Goal: Information Seeking & Learning: Learn about a topic

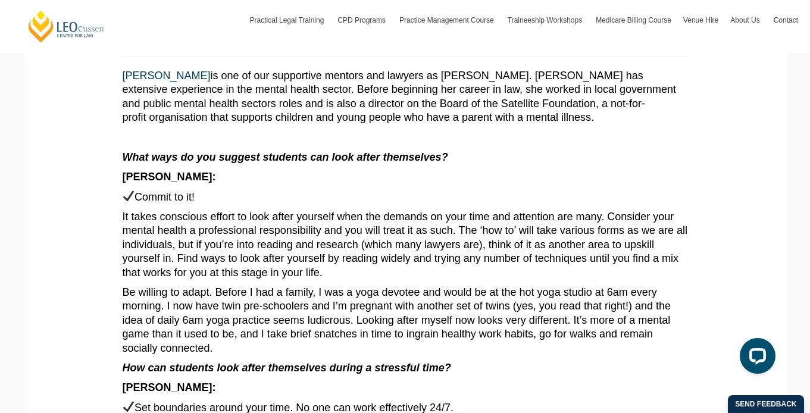
scroll to position [474, 0]
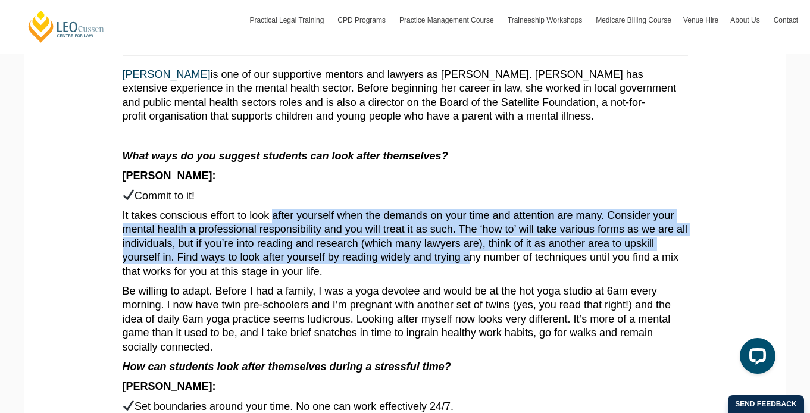
drag, startPoint x: 264, startPoint y: 215, endPoint x: 373, endPoint y: 253, distance: 115.4
click at [374, 253] on p "It takes conscious effort to look after yourself when the demands on your time …" at bounding box center [406, 244] width 566 height 70
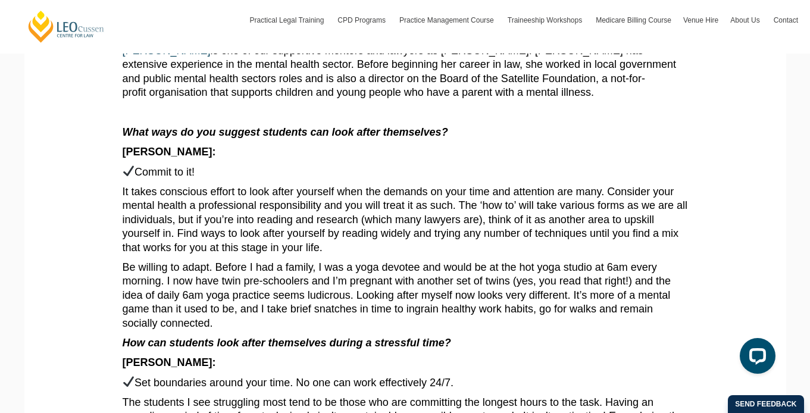
click at [383, 277] on p "Be willing to adapt. Before I had a family, I was a yoga devotee and would be a…" at bounding box center [406, 296] width 566 height 70
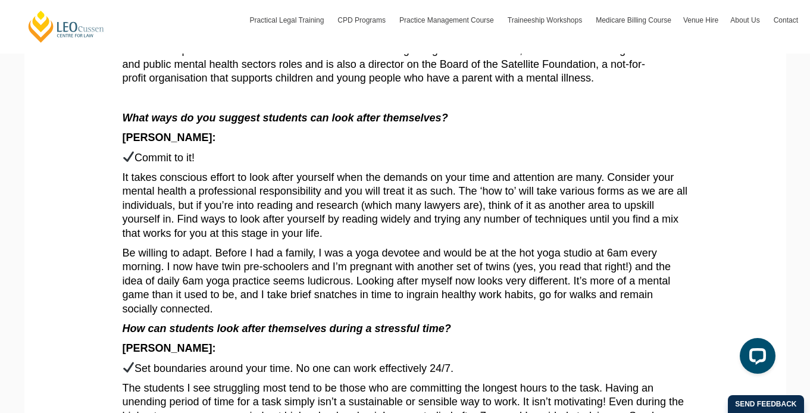
scroll to position [514, 0]
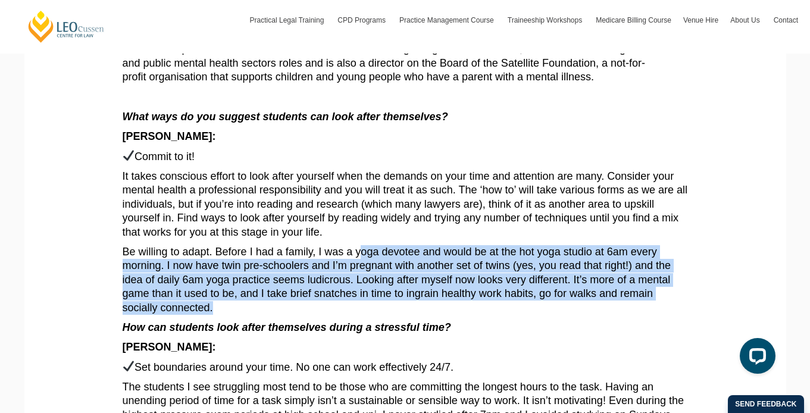
drag, startPoint x: 341, startPoint y: 248, endPoint x: 376, endPoint y: 303, distance: 65.6
click at [376, 303] on article "We wanted to tap into the expertise here at Leo Cussen and share fresh inspirat…" at bounding box center [406, 276] width 566 height 1085
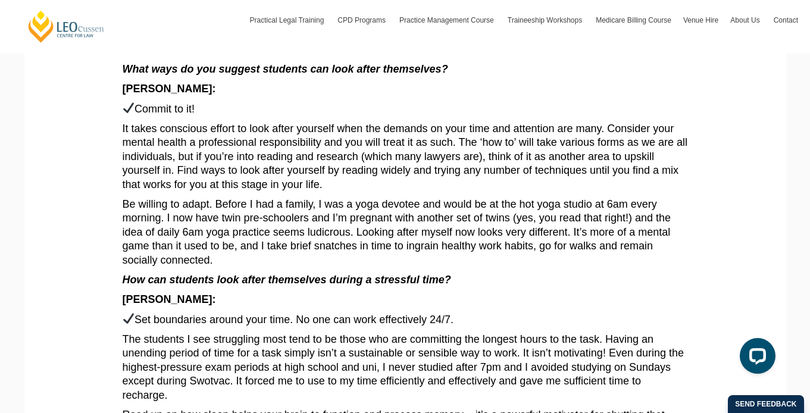
click at [376, 313] on p "Set boundaries around your time. No one can work effectively 24/7." at bounding box center [406, 320] width 566 height 14
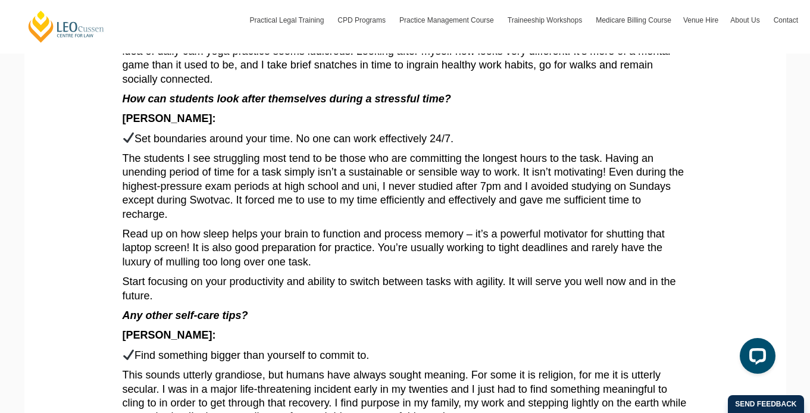
scroll to position [745, 0]
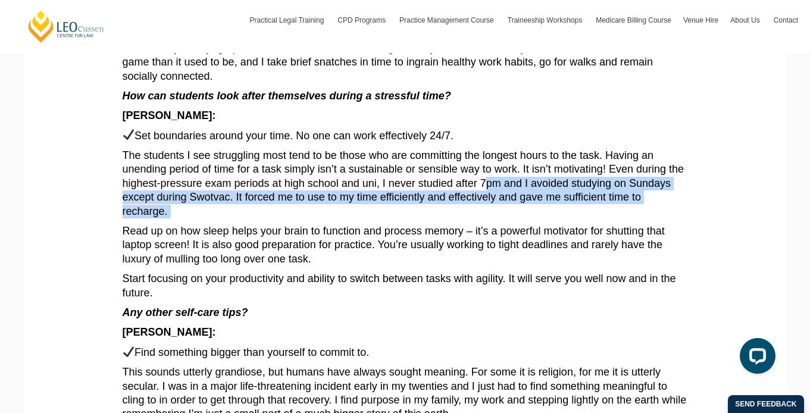
drag, startPoint x: 384, startPoint y: 169, endPoint x: 544, endPoint y: 192, distance: 161.7
click at [544, 192] on article "We wanted to tap into the expertise here at Leo Cussen and share fresh inspirat…" at bounding box center [406, 44] width 566 height 1085
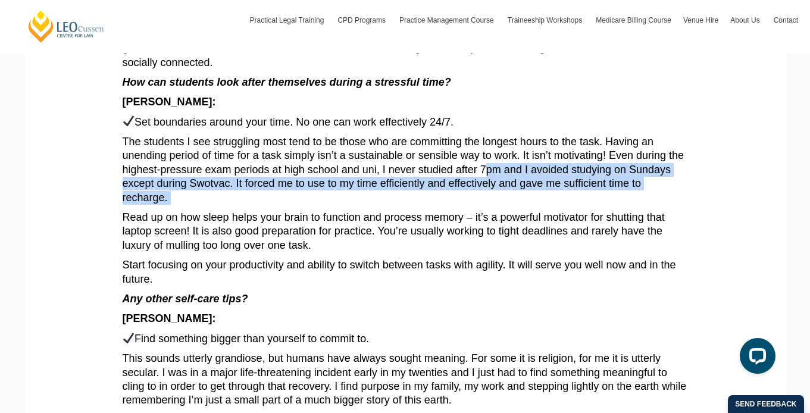
scroll to position [764, 0]
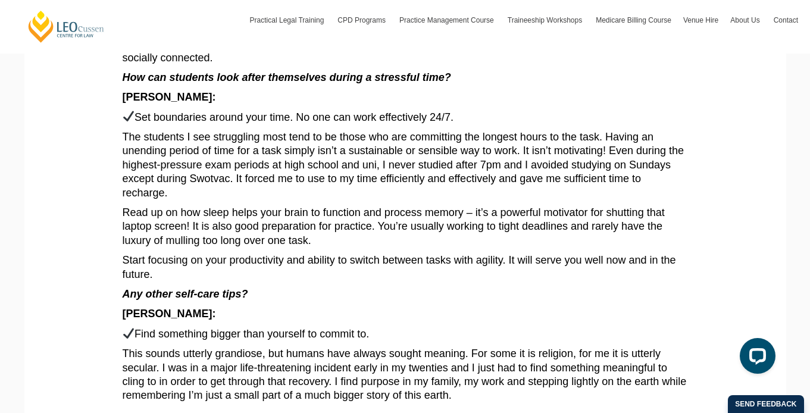
click at [544, 206] on p "Read up on how sleep helps your brain to function and process memory – it’s a p…" at bounding box center [406, 227] width 566 height 42
drag, startPoint x: 422, startPoint y: 158, endPoint x: 550, endPoint y: 158, distance: 128.0
click at [550, 158] on p "The students I see struggling most tend to be those who are committing the long…" at bounding box center [406, 165] width 566 height 70
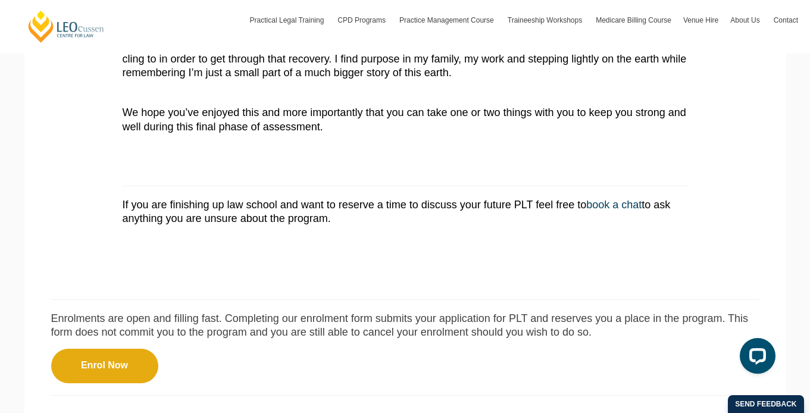
scroll to position [1088, 0]
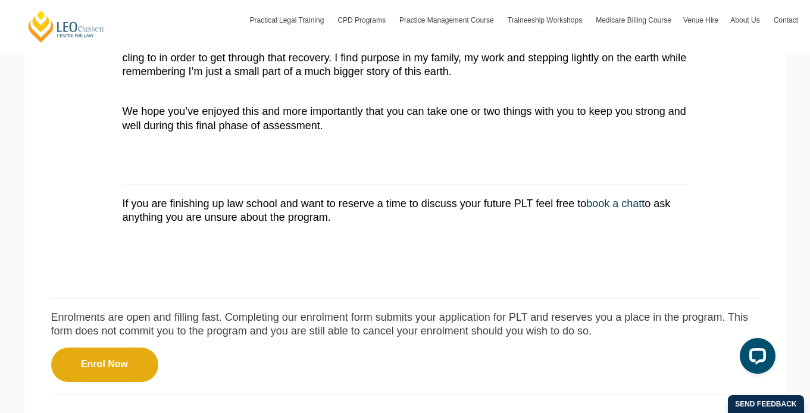
drag, startPoint x: 280, startPoint y: 180, endPoint x: 213, endPoint y: 162, distance: 69.2
click at [213, 197] on p "If you are finishing up law school and want to reserve a time to discuss your f…" at bounding box center [406, 211] width 566 height 28
click at [267, 230] on p at bounding box center [406, 237] width 566 height 14
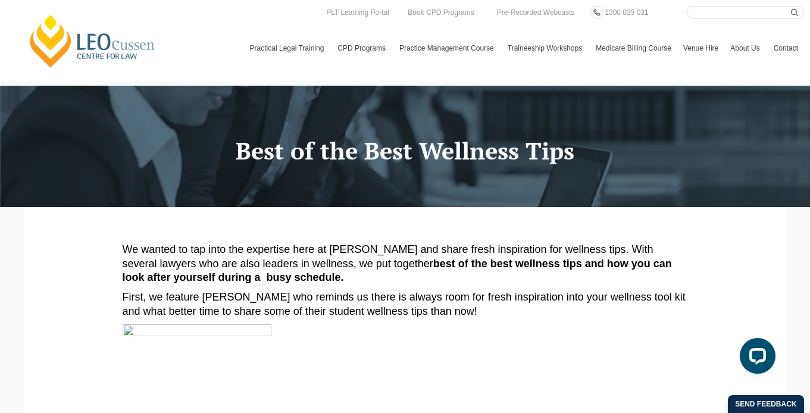
scroll to position [0, 0]
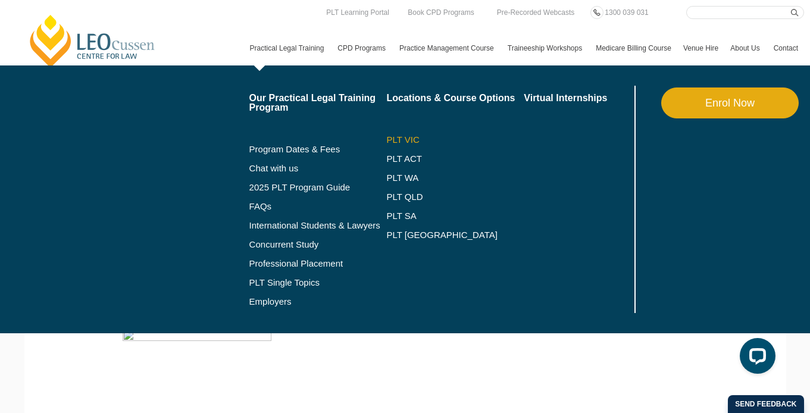
click at [391, 139] on link "PLT VIC" at bounding box center [455, 140] width 138 height 10
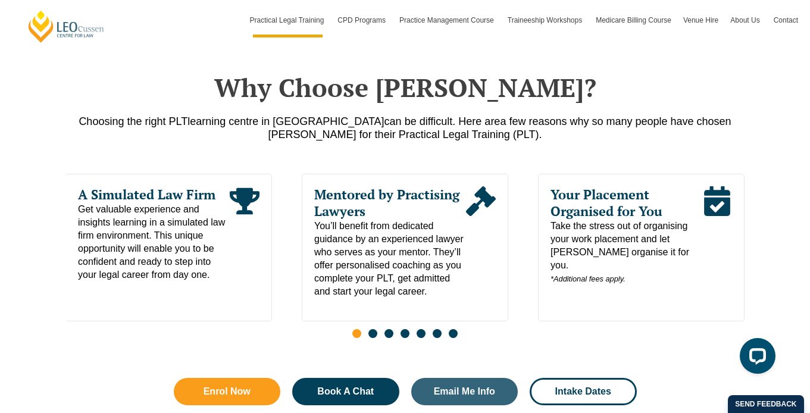
scroll to position [570, 0]
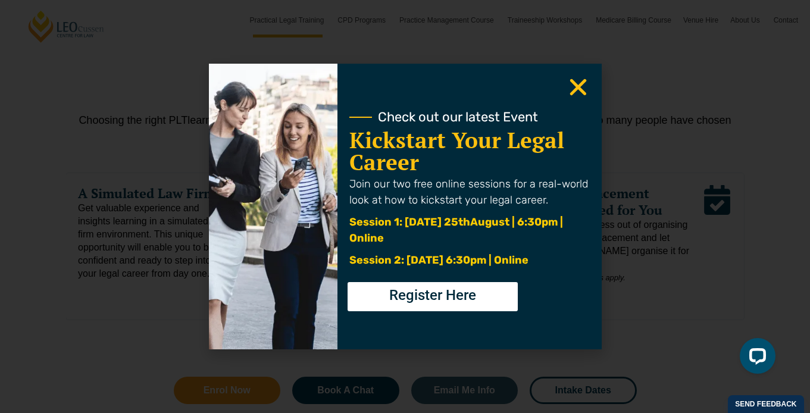
click at [373, 339] on div "Check out our latest Event Kickstart Your Legal Career Join our two free online…" at bounding box center [470, 207] width 264 height 286
click at [577, 92] on icon "Close" at bounding box center [578, 87] width 23 height 23
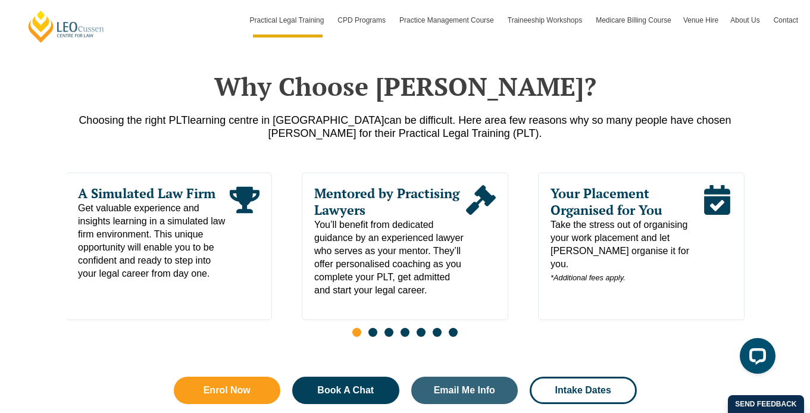
click at [371, 337] on span "Go to slide 2" at bounding box center [373, 332] width 9 height 9
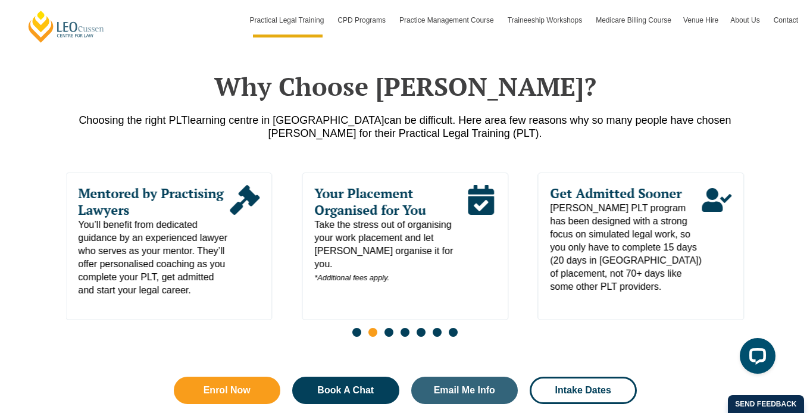
click at [390, 337] on span "Go to slide 3" at bounding box center [389, 332] width 9 height 9
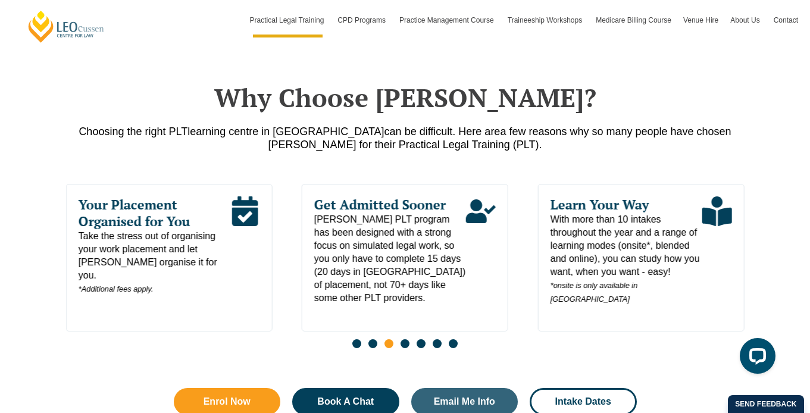
scroll to position [561, 0]
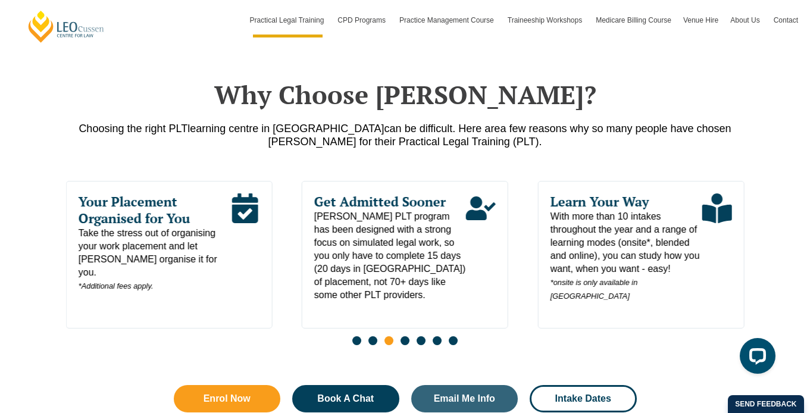
click at [404, 344] on span "Go to slide 4" at bounding box center [405, 340] width 9 height 9
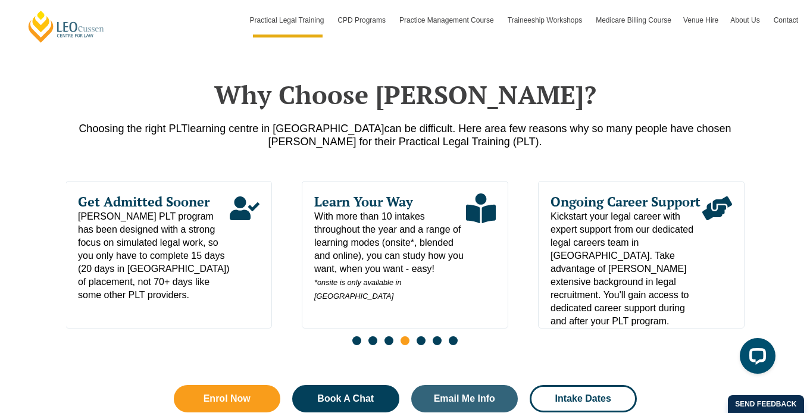
click at [414, 348] on div "Slides" at bounding box center [405, 342] width 679 height 14
click at [419, 345] on span "Go to slide 5" at bounding box center [421, 340] width 9 height 9
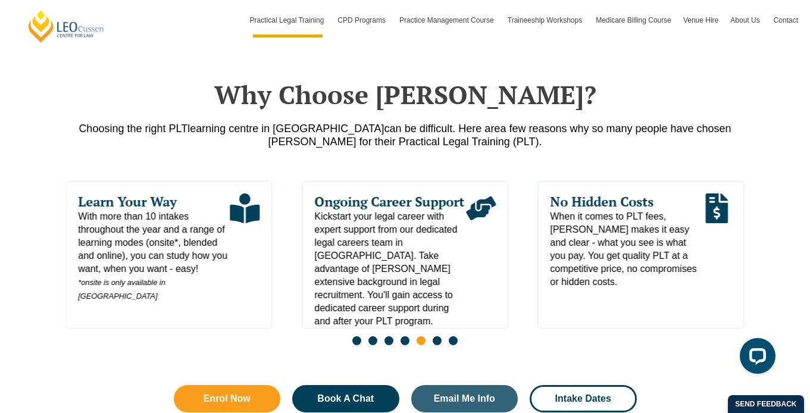
click at [437, 345] on span "Go to slide 6" at bounding box center [437, 340] width 9 height 9
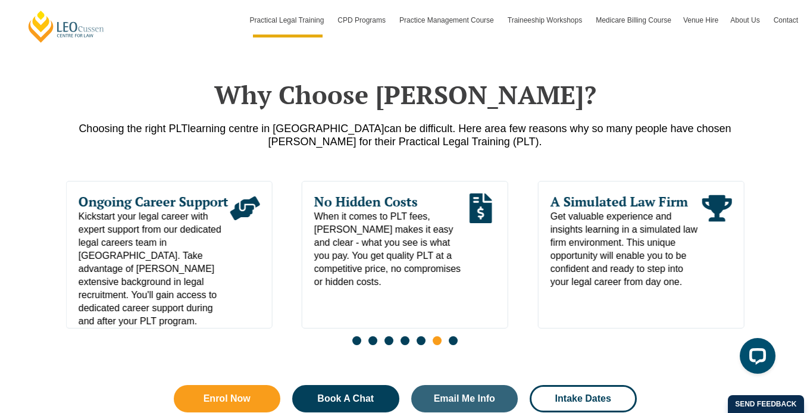
click at [457, 344] on span "Go to slide 7" at bounding box center [453, 340] width 9 height 9
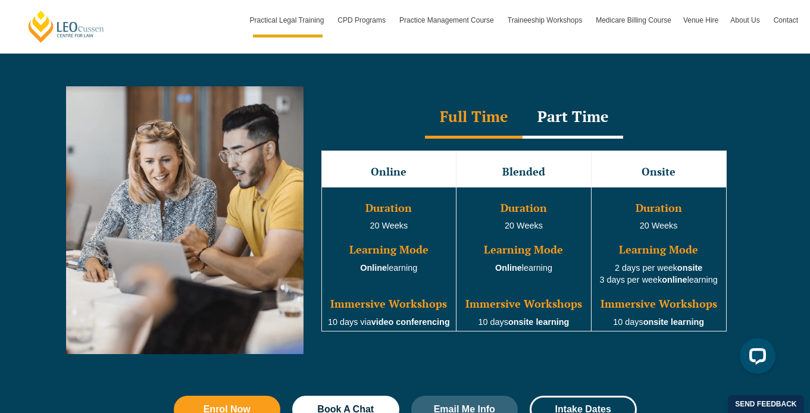
scroll to position [1076, 0]
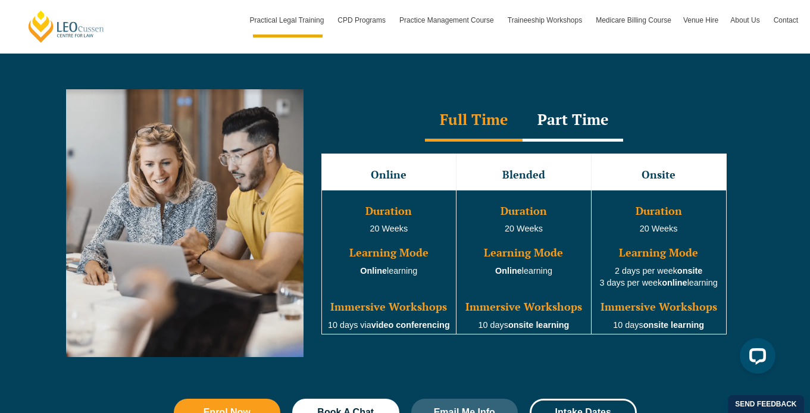
drag, startPoint x: 353, startPoint y: 255, endPoint x: 421, endPoint y: 297, distance: 80.1
click at [421, 296] on td "Duration 20 Weeks Learning Mode Online learning Immersive Workshops 10 days via…" at bounding box center [388, 262] width 135 height 145
drag, startPoint x: 419, startPoint y: 269, endPoint x: 385, endPoint y: 251, distance: 38.3
click at [385, 252] on td "Duration 20 Weeks Learning Mode Online learning Immersive Workshops 10 days via…" at bounding box center [388, 262] width 135 height 145
click at [427, 291] on td "Duration 20 Weeks Learning Mode Online learning Immersive Workshops 10 days via…" at bounding box center [388, 262] width 135 height 145
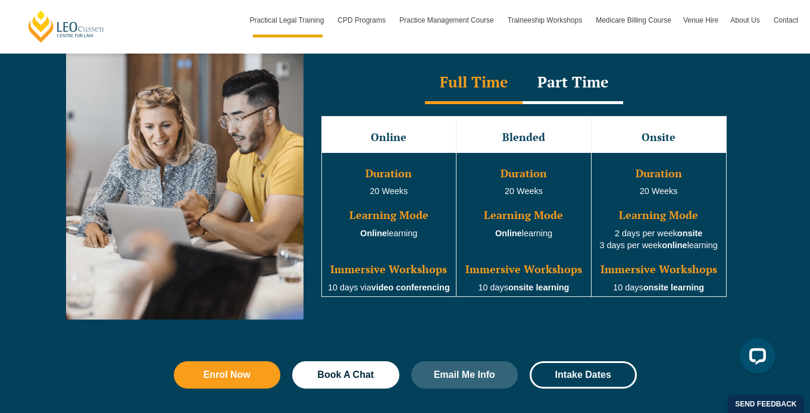
scroll to position [1114, 0]
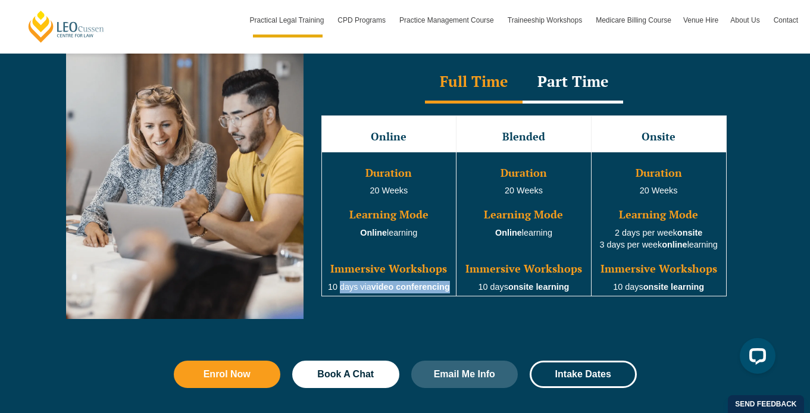
drag, startPoint x: 340, startPoint y: 288, endPoint x: 453, endPoint y: 287, distance: 113.1
click at [453, 288] on td "Duration 20 Weeks Learning Mode Online learning Immersive Workshops 10 days via…" at bounding box center [388, 224] width 135 height 145
click at [460, 301] on div "Online Blended Onsite Duration 20 Weeks Learning Mode Online learning Immersive…" at bounding box center [524, 206] width 429 height 205
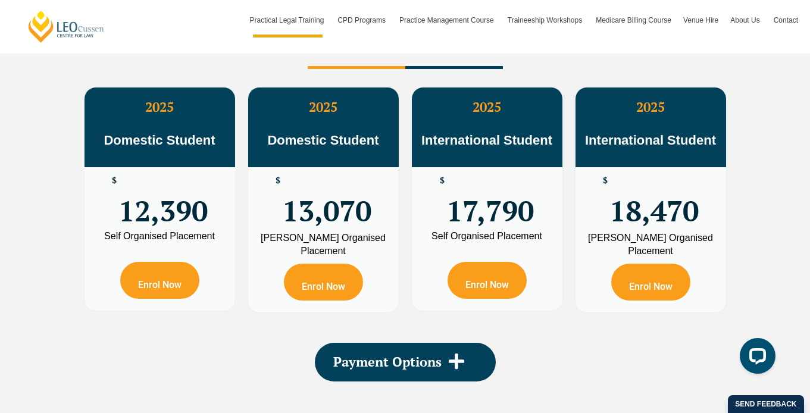
scroll to position [2191, 0]
